Goal: Task Accomplishment & Management: Complete application form

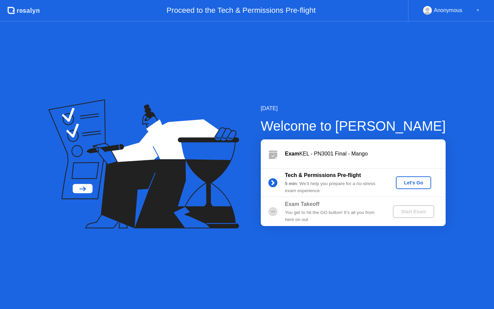
click at [419, 181] on div "Let's Go" at bounding box center [414, 182] width 30 height 5
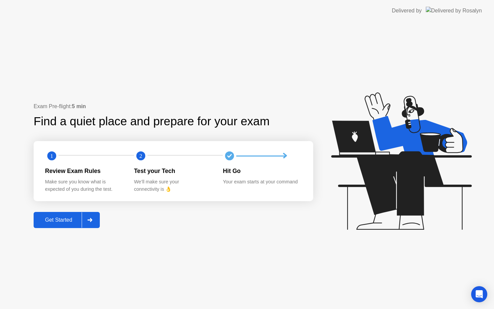
click at [55, 223] on div "Get Started" at bounding box center [59, 220] width 46 height 6
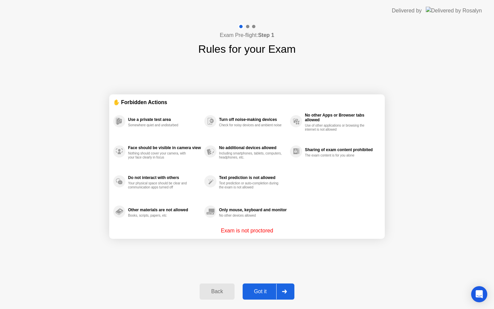
click at [265, 296] on button "Got it" at bounding box center [269, 292] width 52 height 16
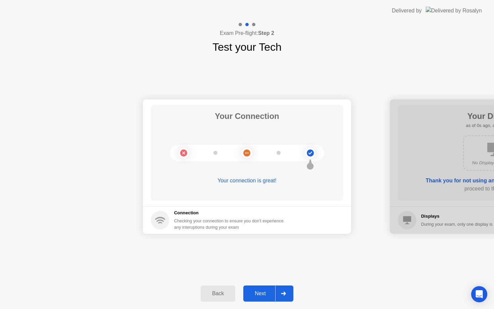
click at [264, 293] on div "Next" at bounding box center [261, 294] width 30 height 6
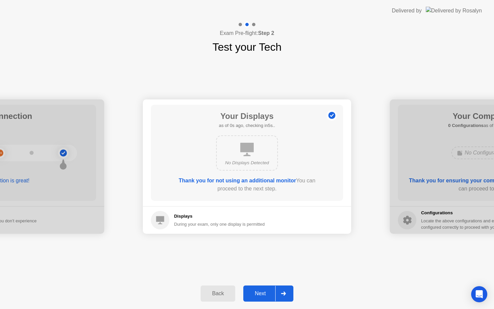
click at [264, 293] on div "Next" at bounding box center [261, 294] width 30 height 6
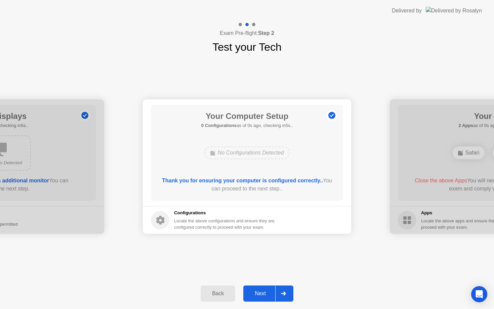
click at [264, 293] on div "Next" at bounding box center [261, 294] width 30 height 6
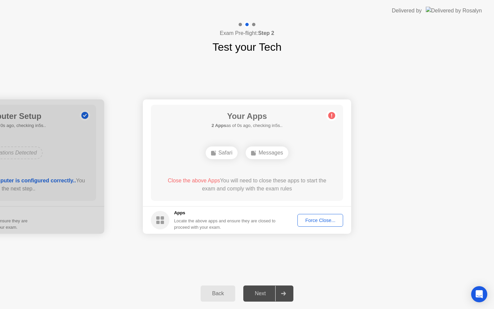
click at [264, 293] on div "Next" at bounding box center [261, 294] width 30 height 6
click at [317, 223] on div "Force Close..." at bounding box center [320, 220] width 41 height 5
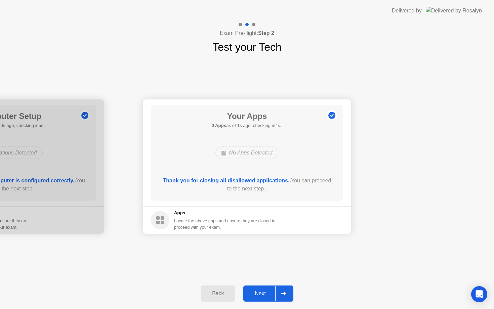
click at [263, 294] on div "Next" at bounding box center [261, 294] width 30 height 6
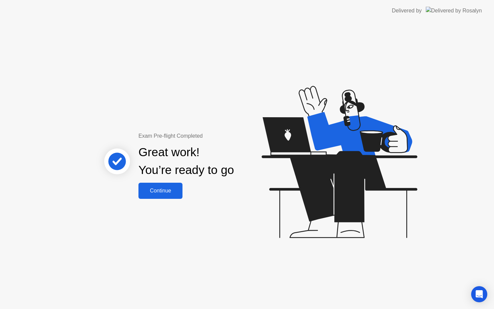
click at [158, 194] on div "Continue" at bounding box center [161, 191] width 40 height 6
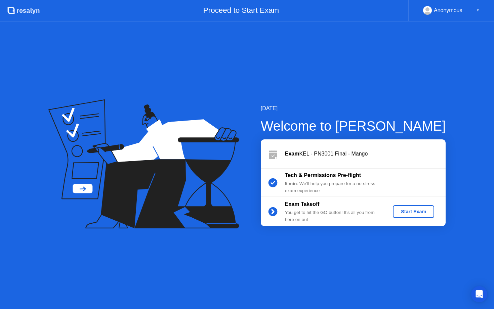
click at [421, 214] on div "Start Exam" at bounding box center [414, 211] width 36 height 5
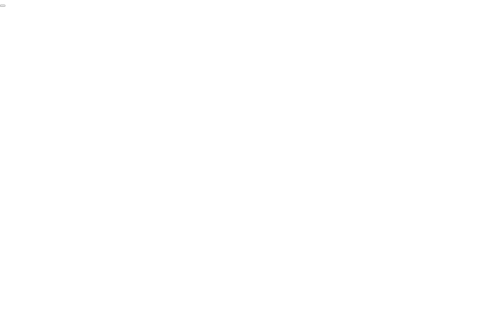
click div "End Proctoring Session"
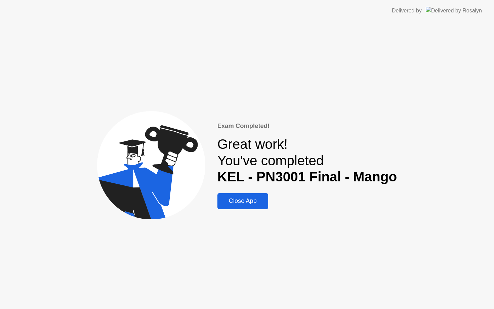
click at [262, 205] on div "Close App" at bounding box center [243, 201] width 47 height 7
